Goal: Task Accomplishment & Management: Manage account settings

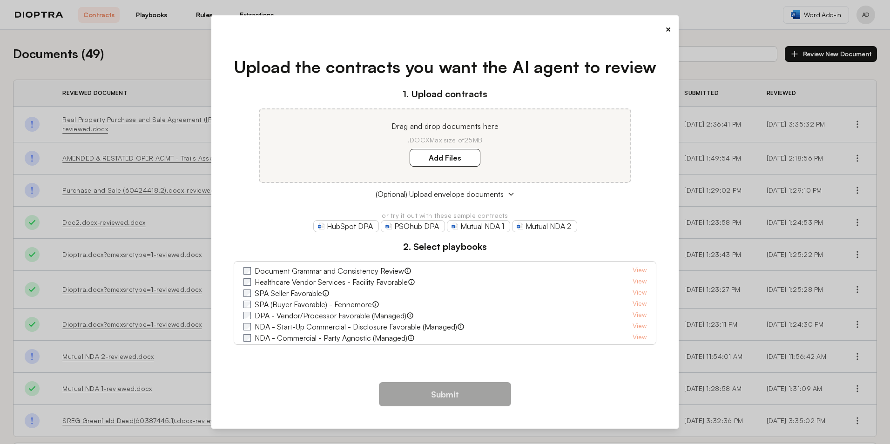
click at [666, 29] on button "×" at bounding box center [668, 29] width 6 height 13
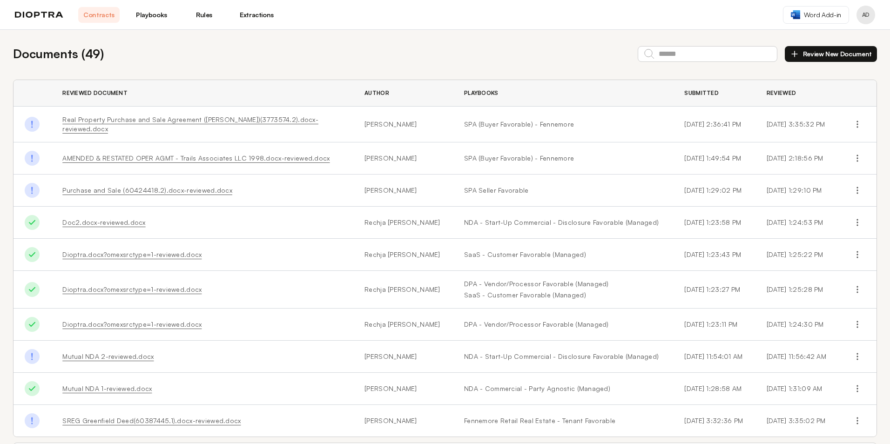
click at [870, 18] on button "Profile menu" at bounding box center [865, 15] width 19 height 19
click at [812, 38] on button "Profile" at bounding box center [830, 38] width 88 height 17
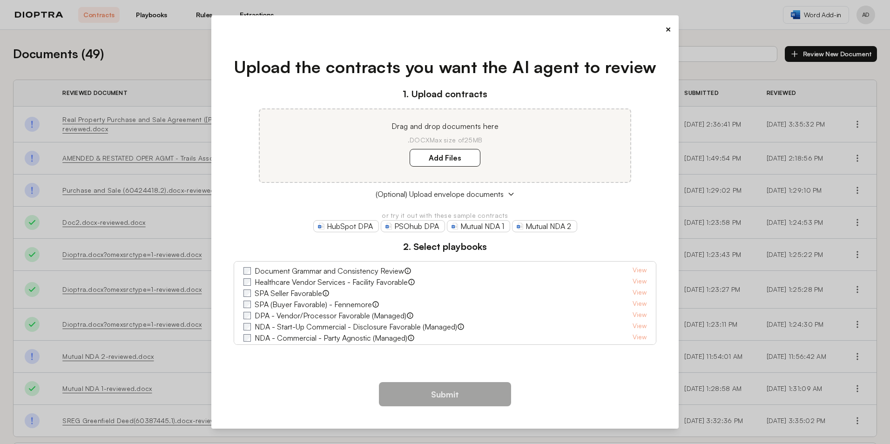
click at [668, 28] on button "×" at bounding box center [668, 29] width 6 height 13
